Goal: Find specific page/section: Find specific page/section

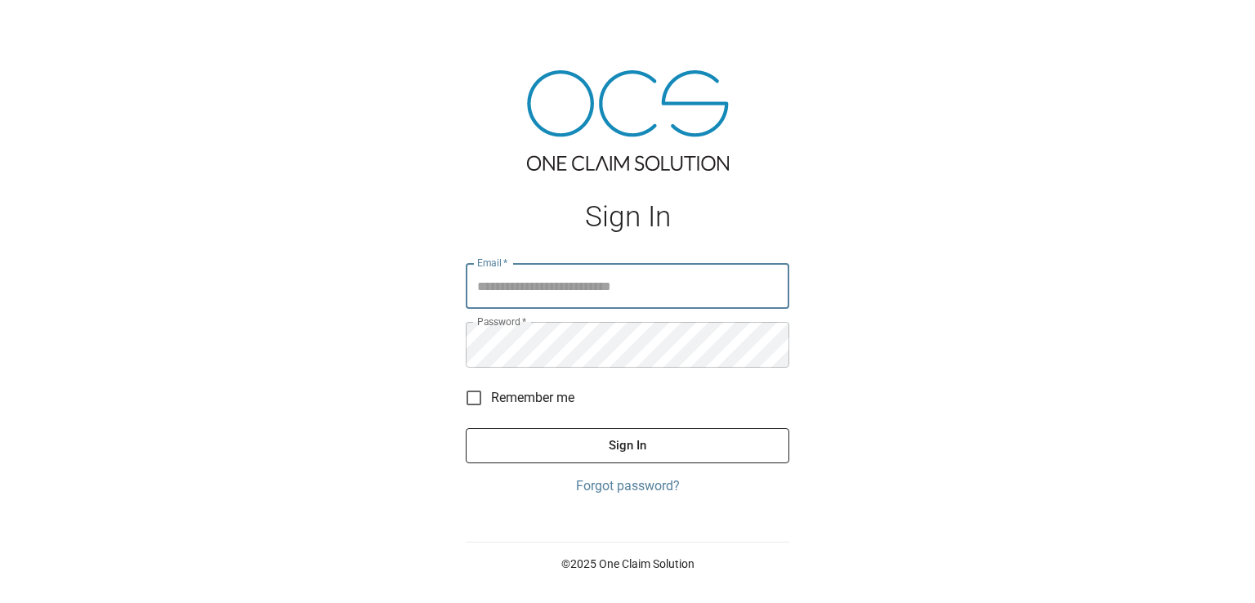
type input "**********"
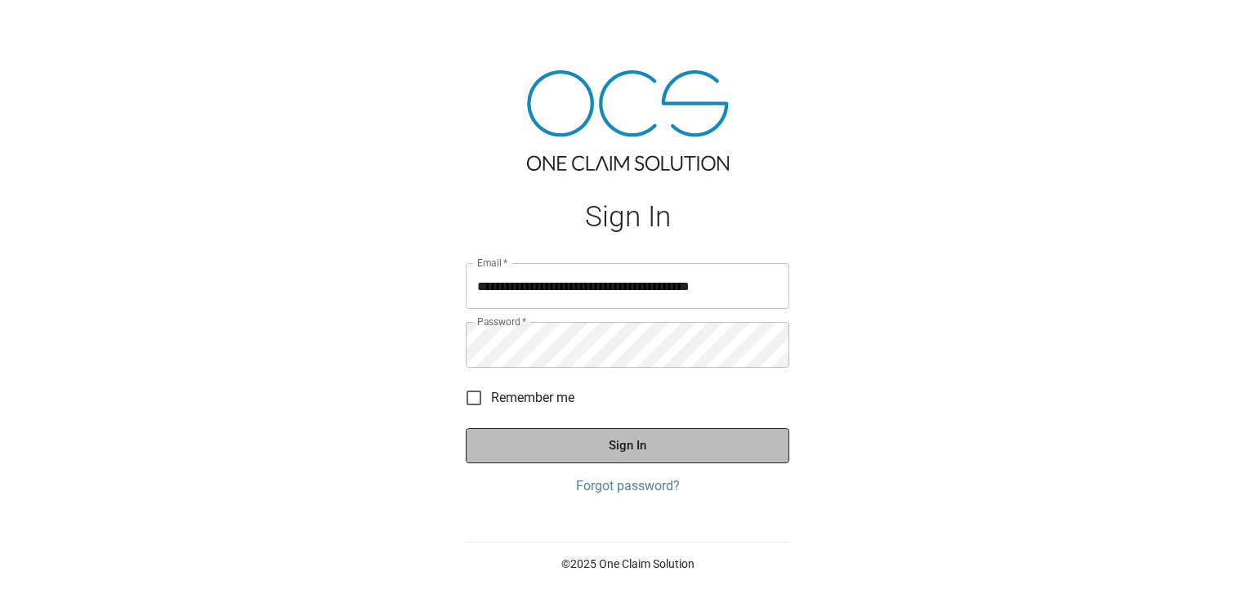
click at [632, 448] on button "Sign In" at bounding box center [628, 445] width 324 height 34
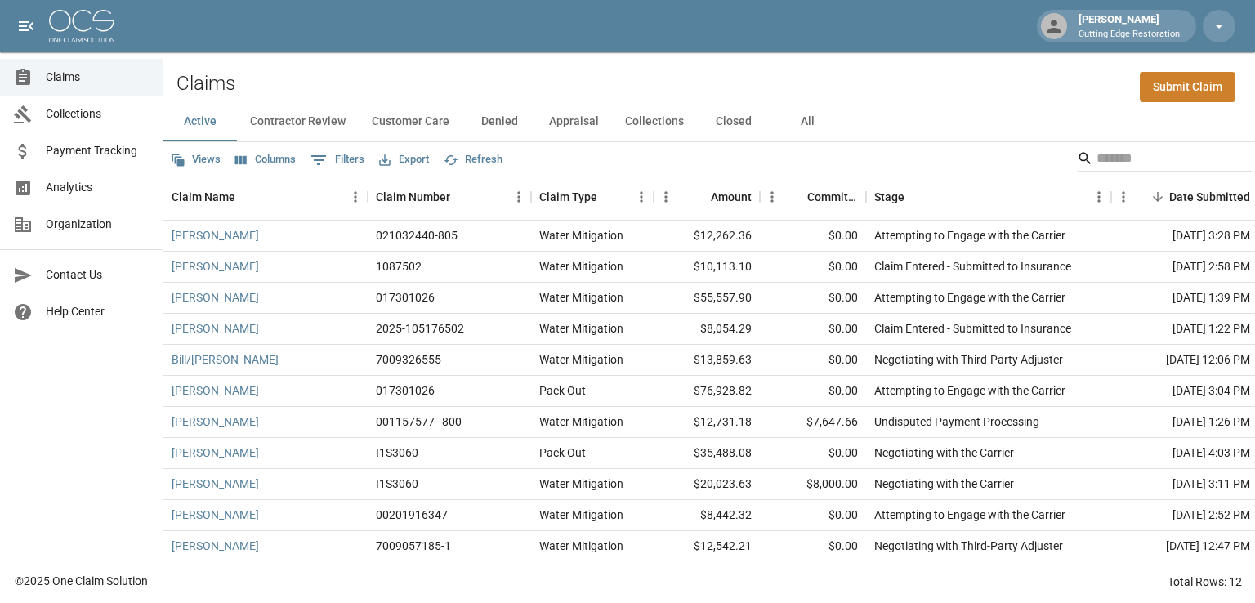
click at [408, 123] on button "Customer Care" at bounding box center [411, 121] width 104 height 39
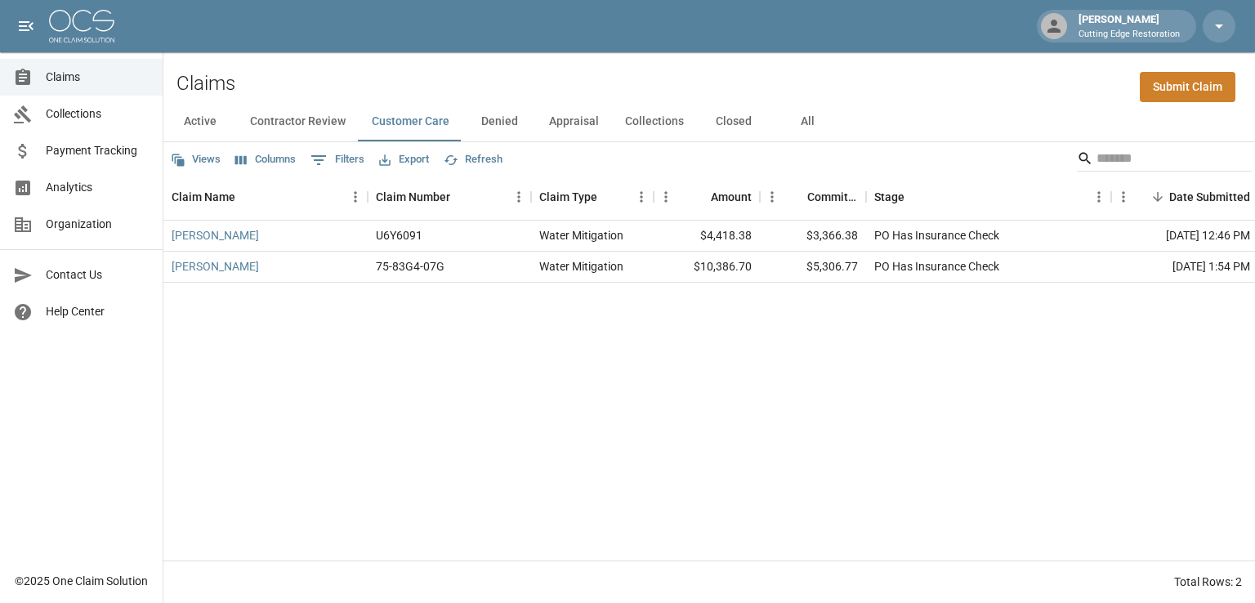
click at [1153, 128] on div "Active Contractor Review Customer Care Denied Appraisal Collections Closed All" at bounding box center [709, 121] width 1092 height 39
click at [196, 123] on button "Active" at bounding box center [200, 121] width 74 height 39
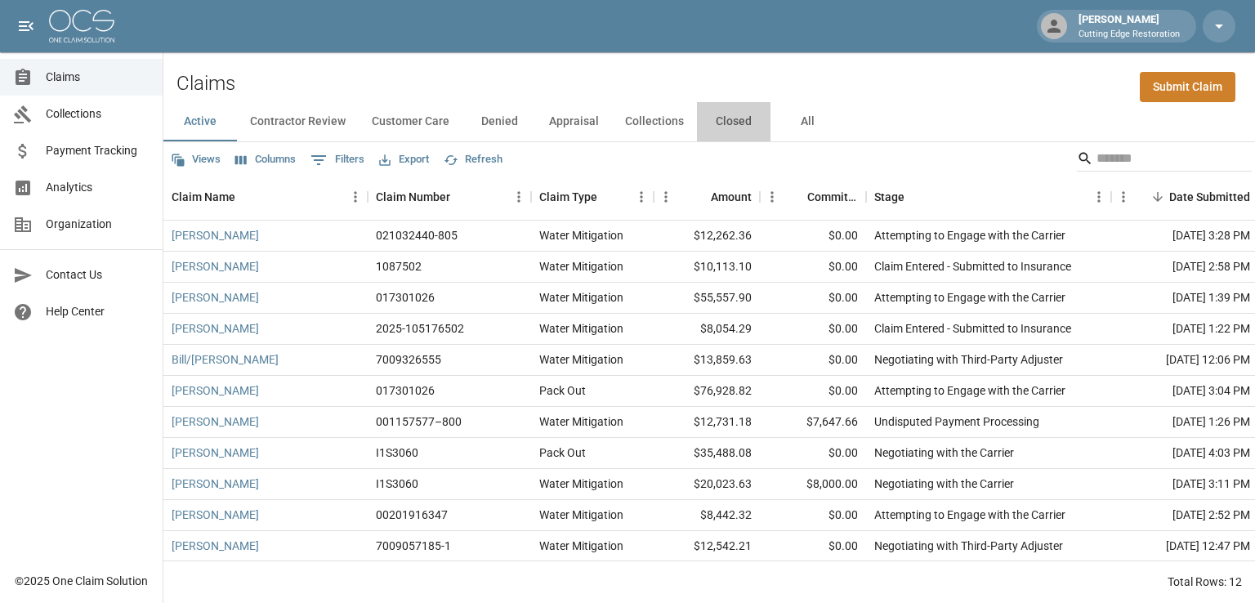
click at [737, 118] on button "Closed" at bounding box center [734, 121] width 74 height 39
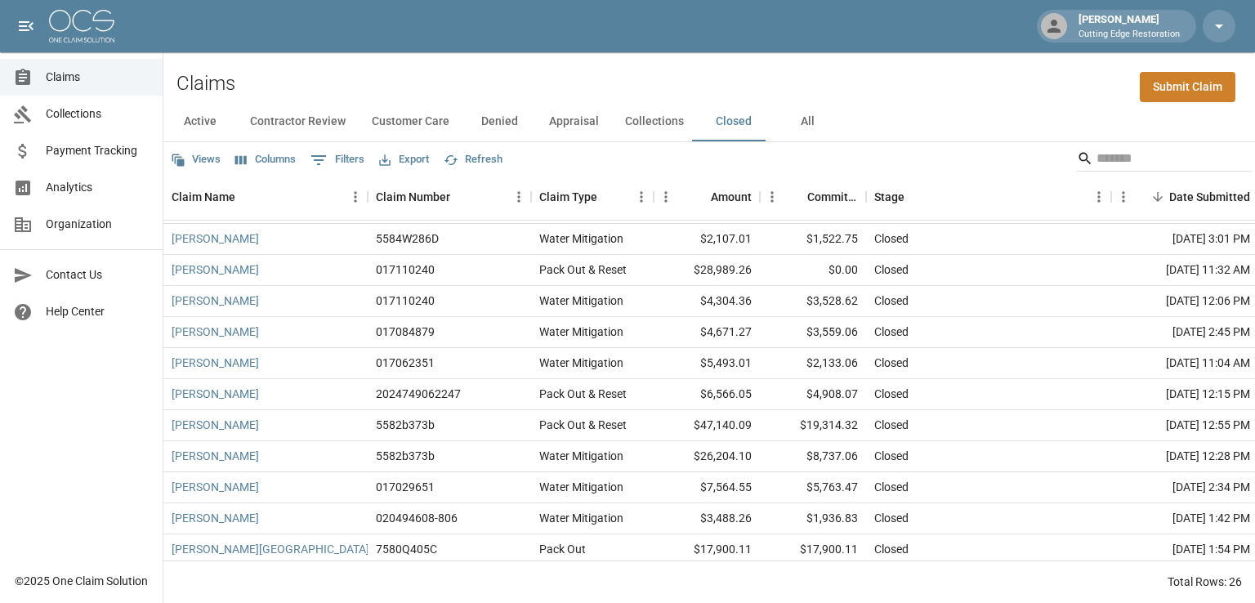
scroll to position [480, 0]
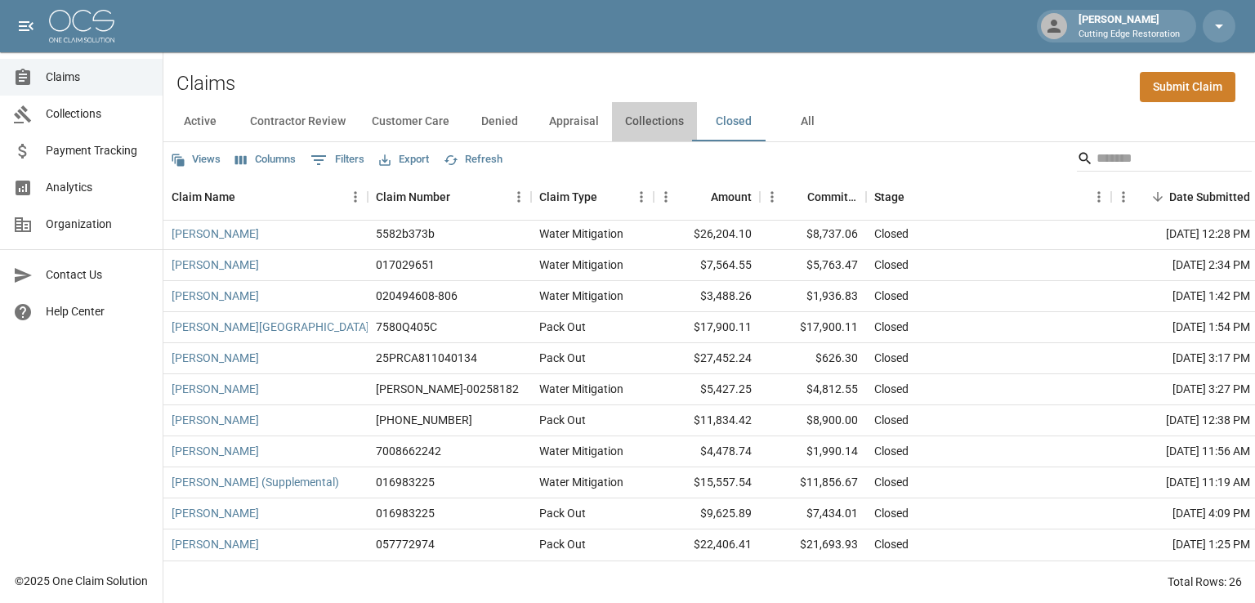
click at [653, 127] on button "Collections" at bounding box center [654, 121] width 85 height 39
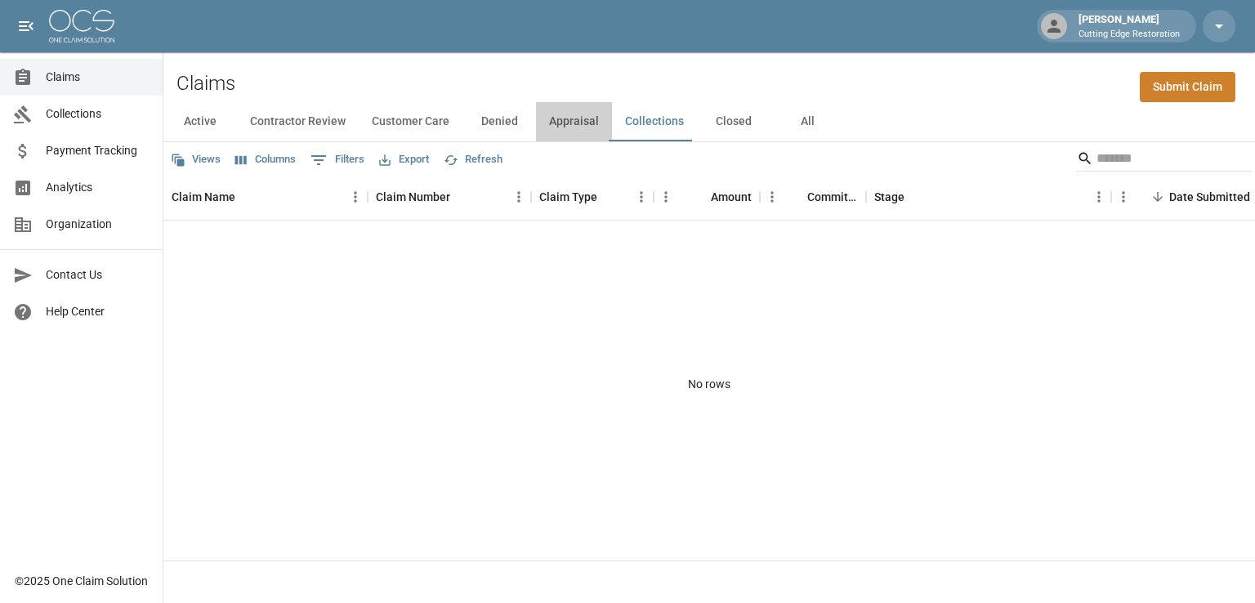
click at [576, 125] on button "Appraisal" at bounding box center [574, 121] width 76 height 39
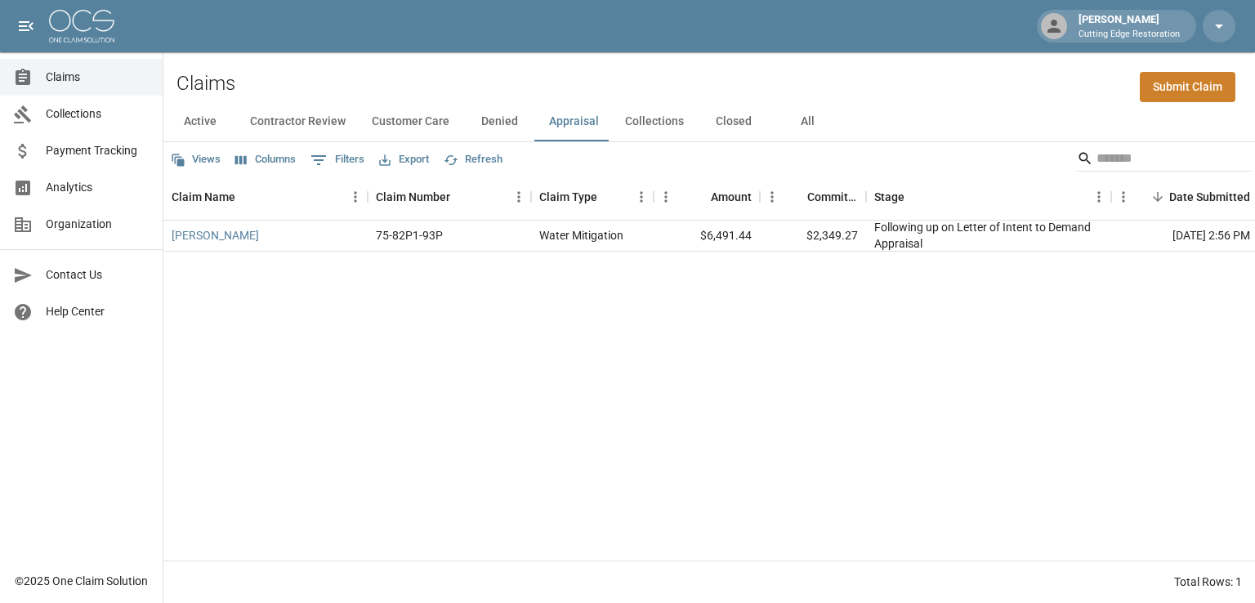
click at [497, 122] on button "Denied" at bounding box center [500, 121] width 74 height 39
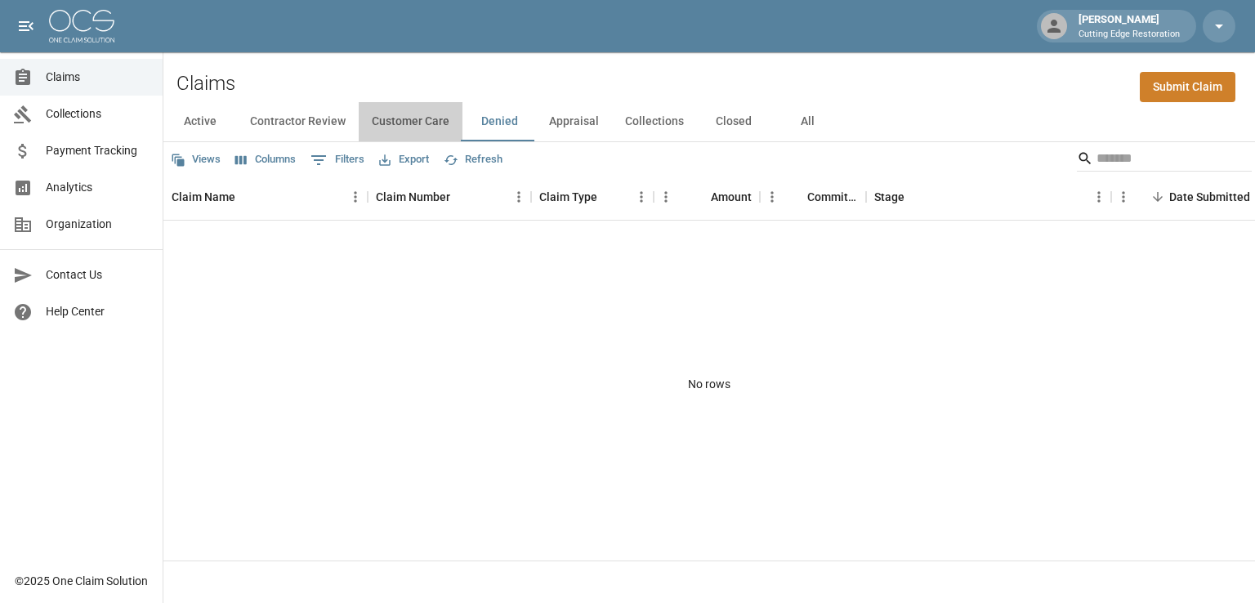
click at [425, 125] on button "Customer Care" at bounding box center [411, 121] width 104 height 39
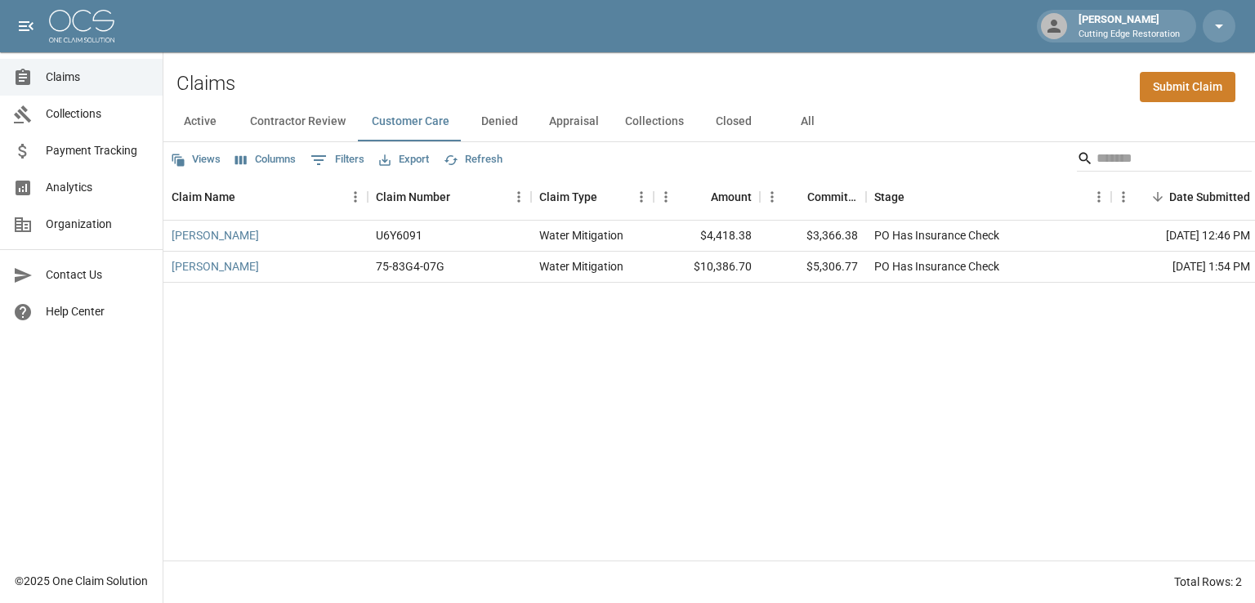
click at [333, 127] on button "Contractor Review" at bounding box center [298, 121] width 122 height 39
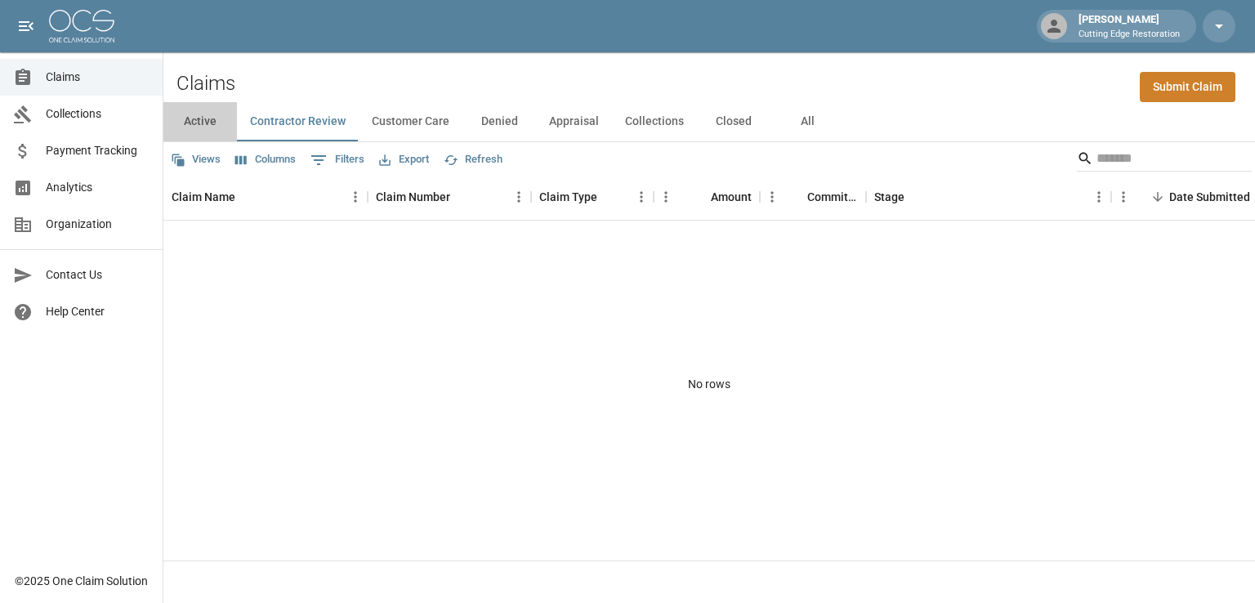
click at [203, 123] on button "Active" at bounding box center [200, 121] width 74 height 39
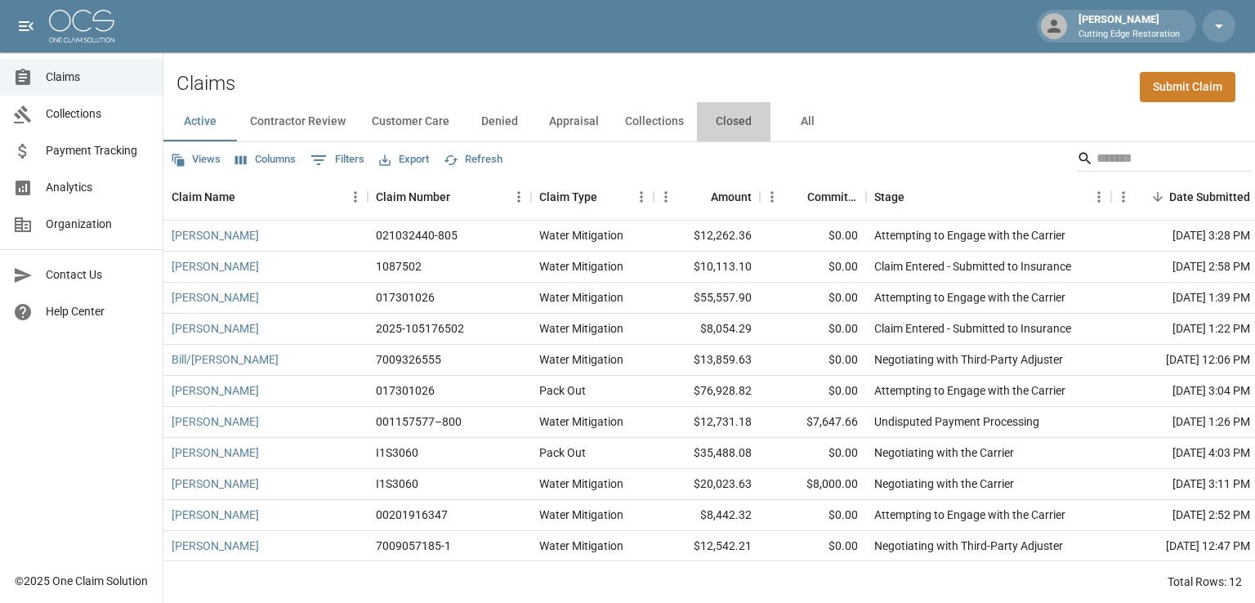
click at [737, 122] on button "Closed" at bounding box center [734, 121] width 74 height 39
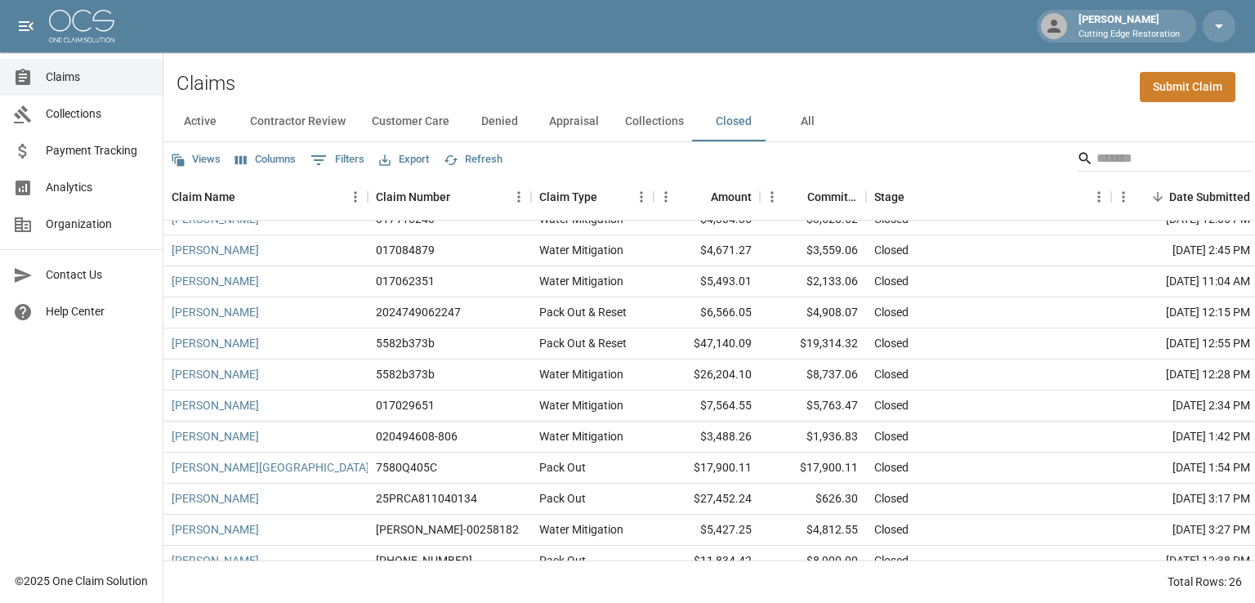
scroll to position [409, 0]
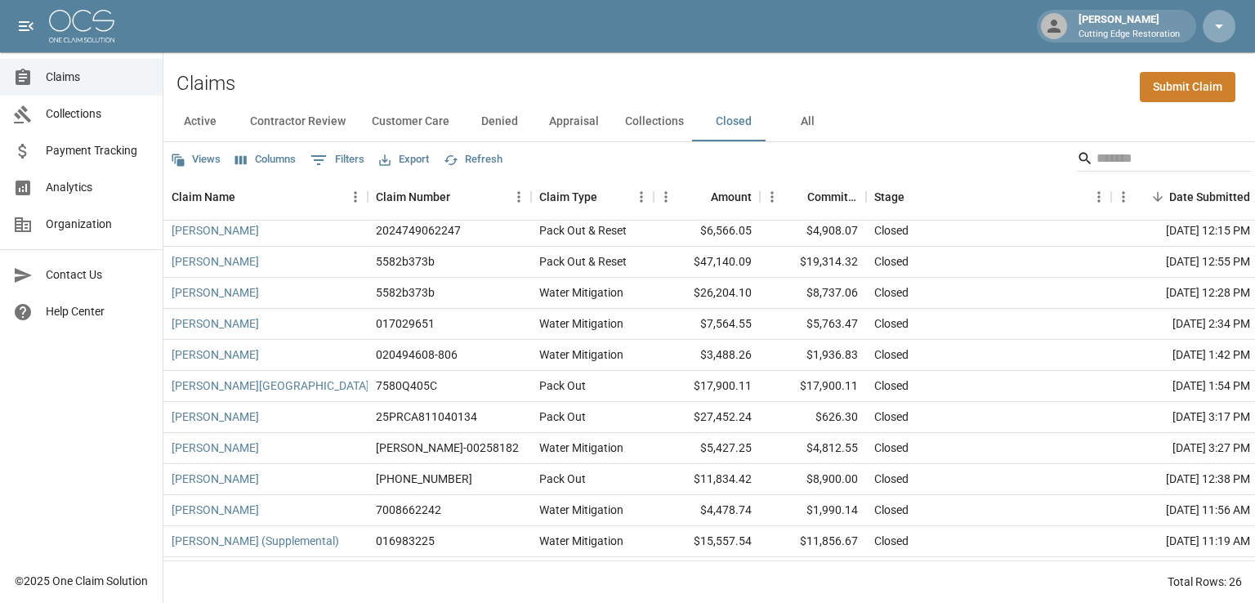
click at [1219, 28] on icon "button" at bounding box center [1219, 27] width 8 height 4
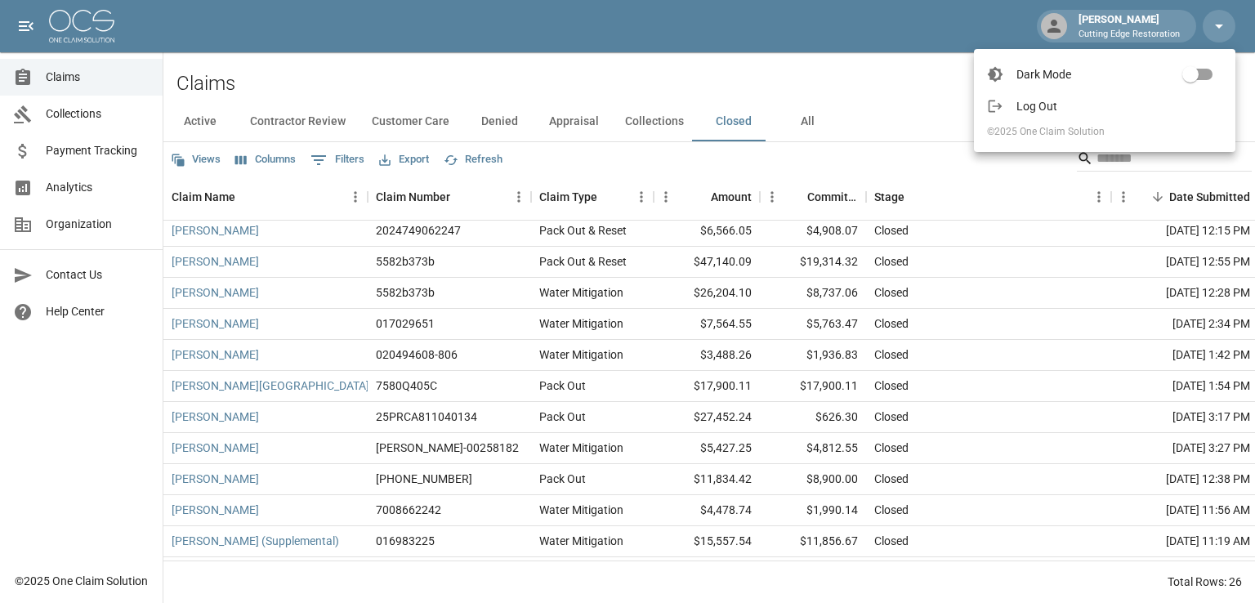
click at [1216, 29] on div at bounding box center [627, 301] width 1255 height 603
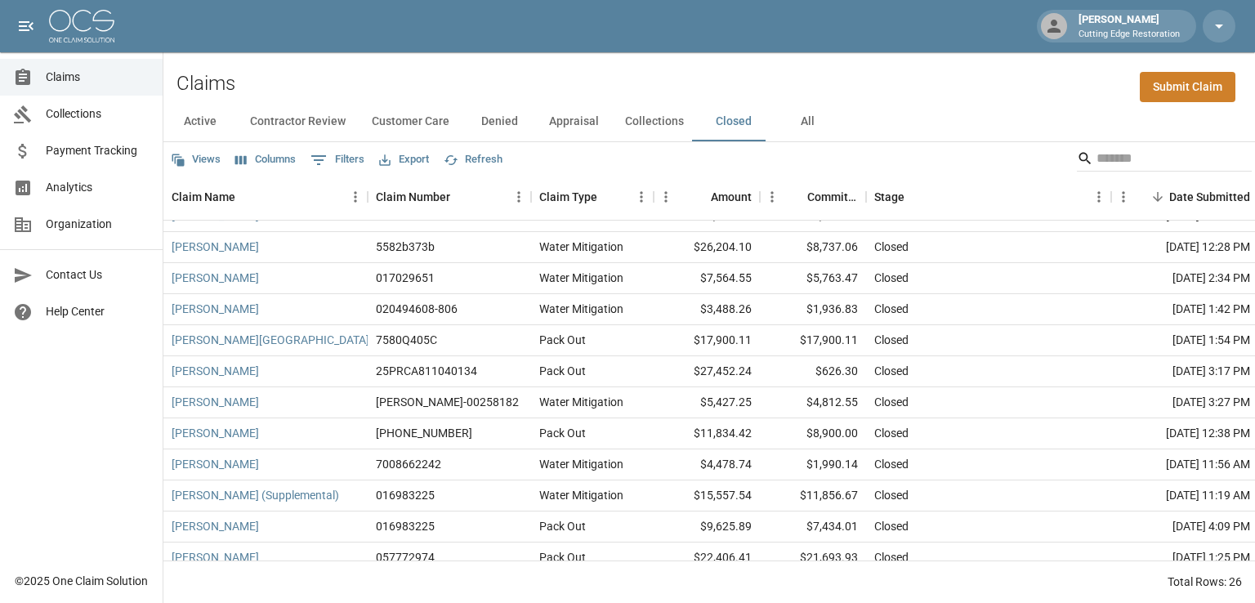
scroll to position [480, 0]
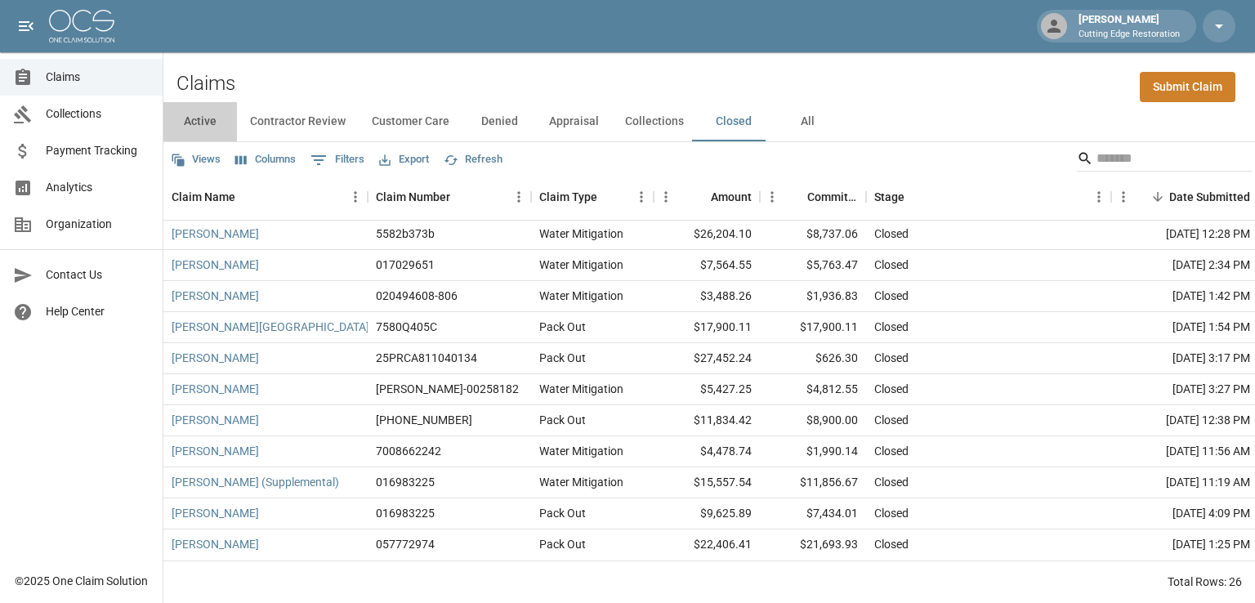
click at [193, 125] on button "Active" at bounding box center [200, 121] width 74 height 39
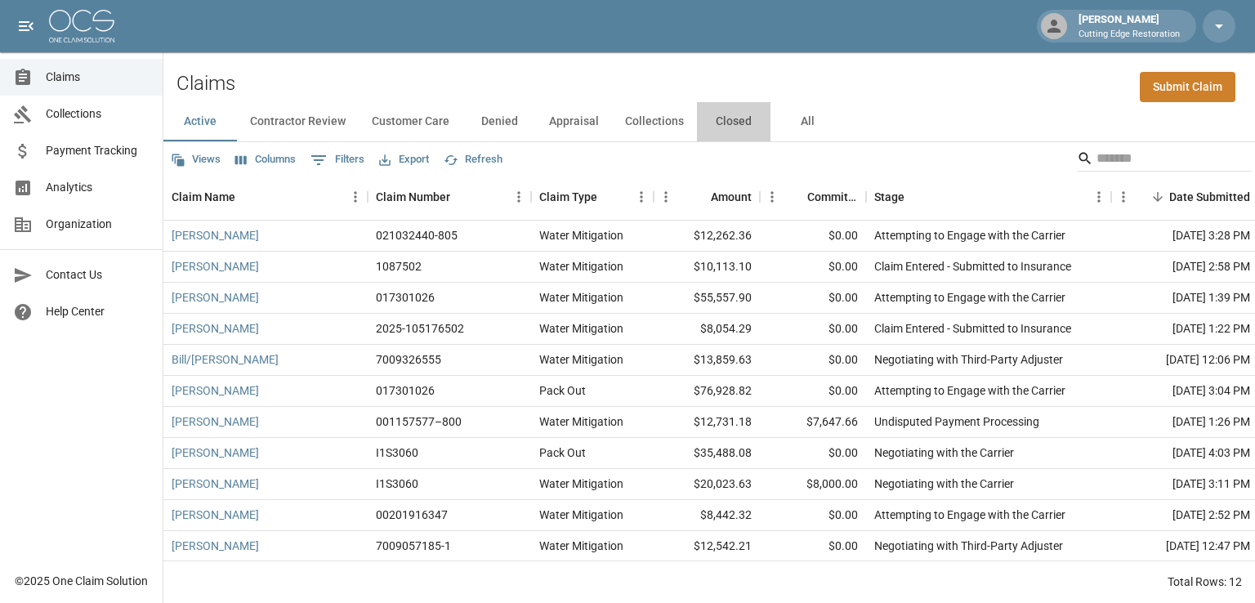
click at [737, 125] on button "Closed" at bounding box center [734, 121] width 74 height 39
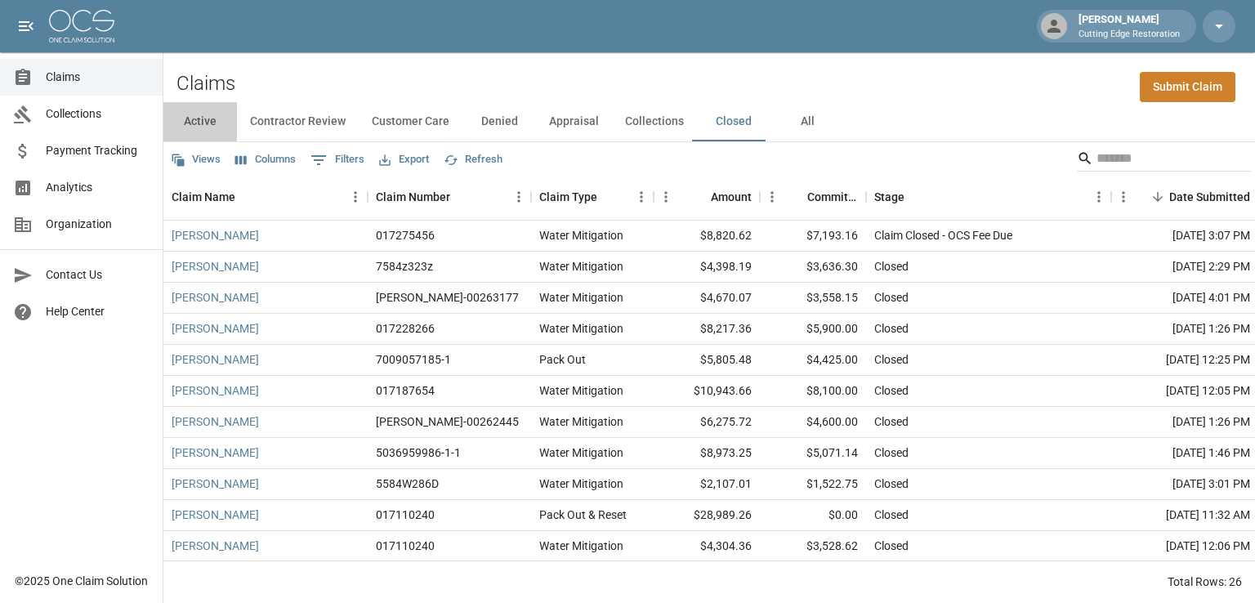
click at [205, 122] on button "Active" at bounding box center [200, 121] width 74 height 39
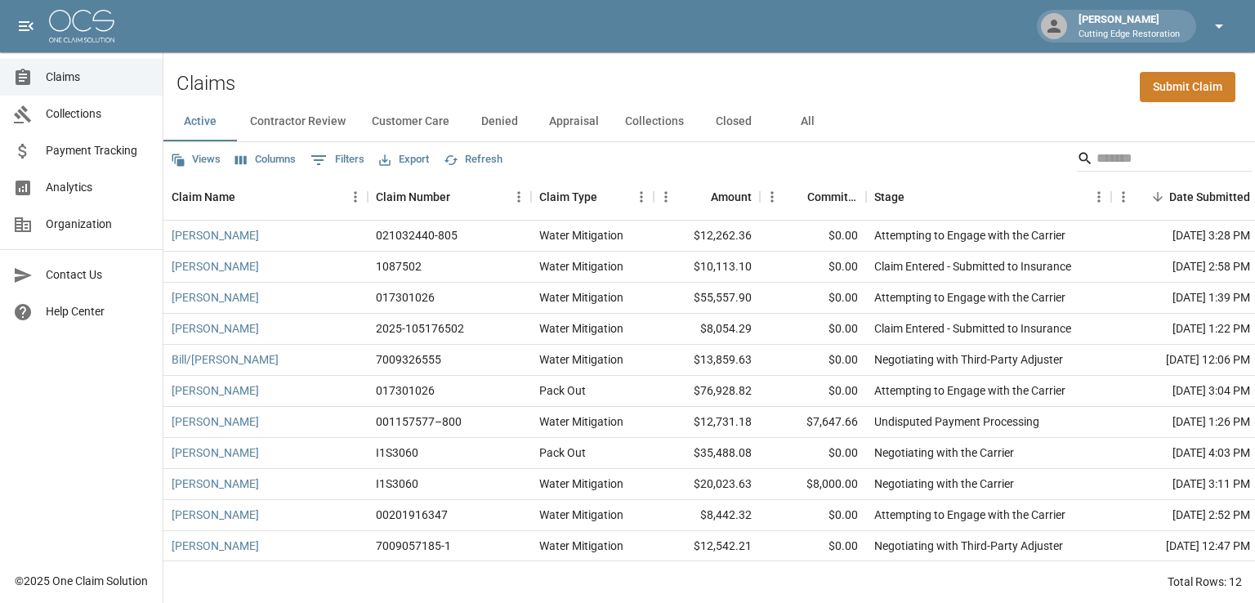
click at [1220, 25] on icon "button" at bounding box center [1219, 27] width 8 height 4
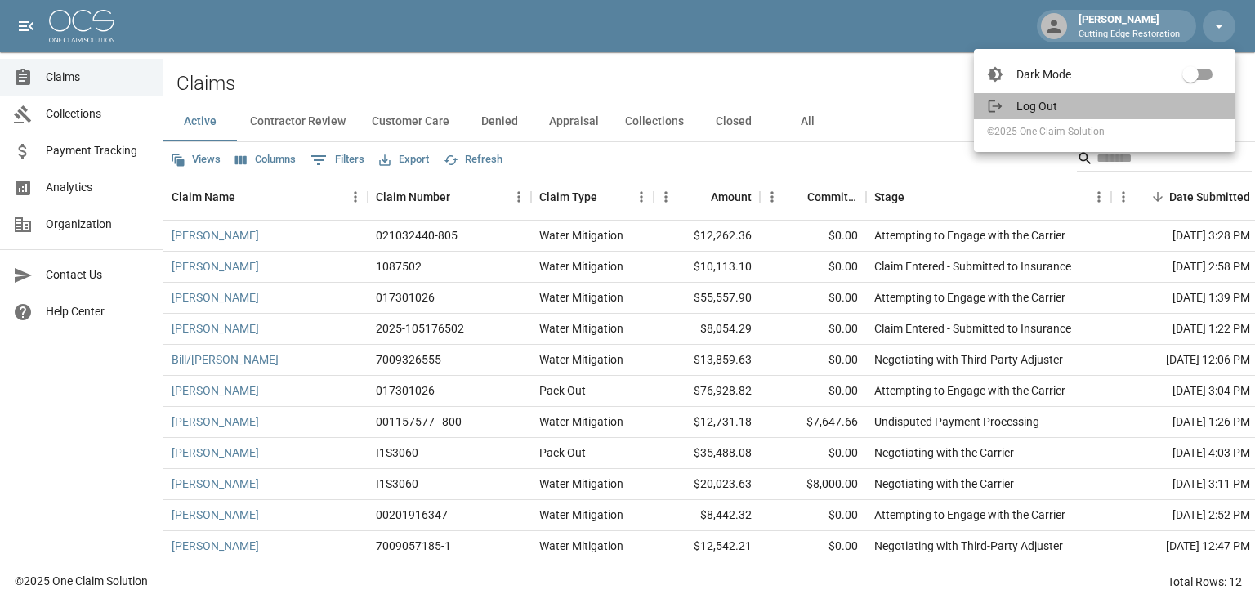
click at [1062, 101] on span "Log Out" at bounding box center [1120, 106] width 206 height 16
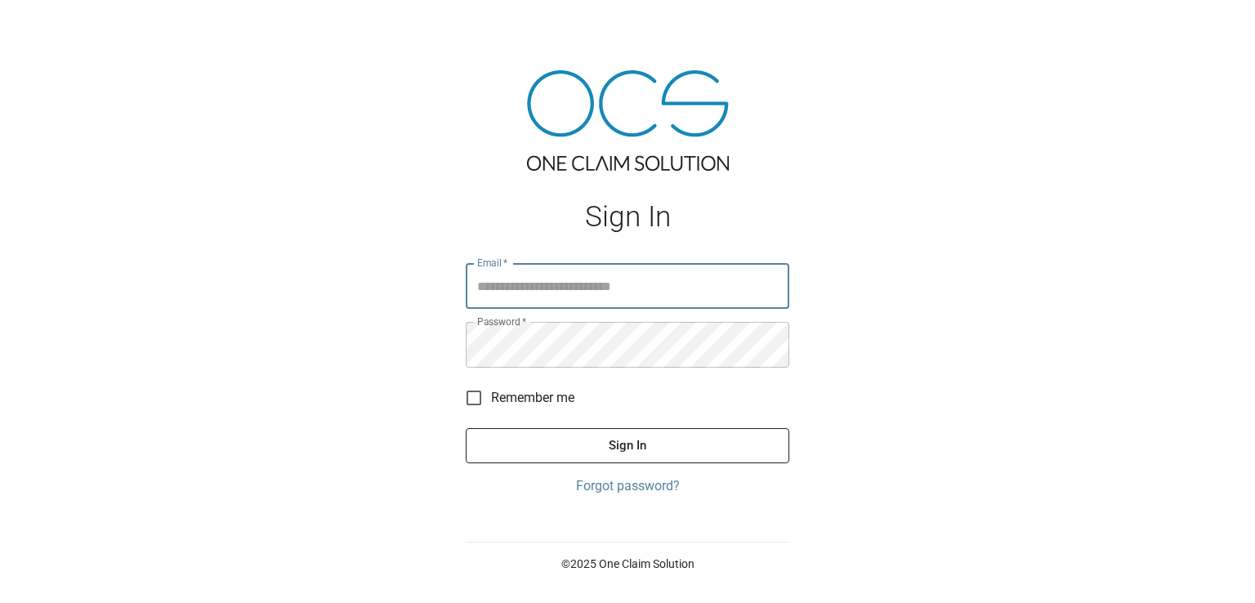
type input "**********"
